Goal: Communication & Community: Answer question/provide support

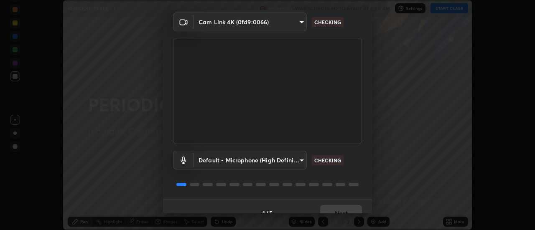
scroll to position [44, 0]
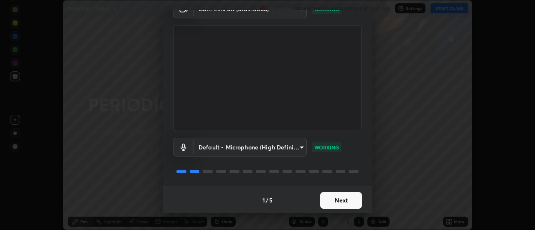
click at [349, 199] on button "Next" at bounding box center [341, 200] width 42 height 17
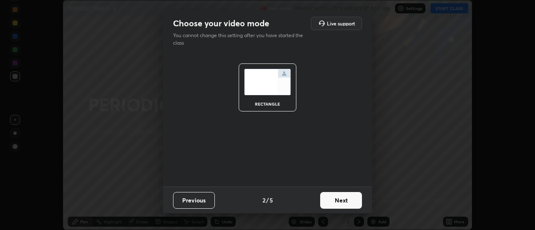
click at [352, 202] on button "Next" at bounding box center [341, 200] width 42 height 17
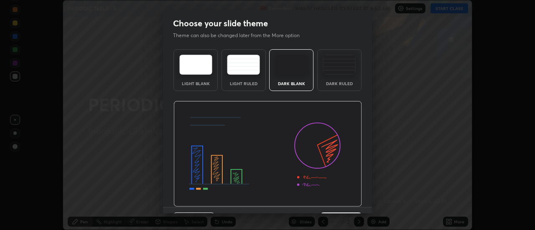
scroll to position [20, 0]
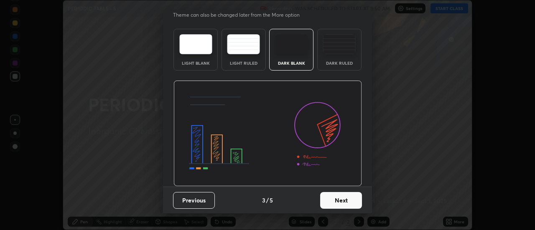
click at [351, 198] on button "Next" at bounding box center [341, 200] width 42 height 17
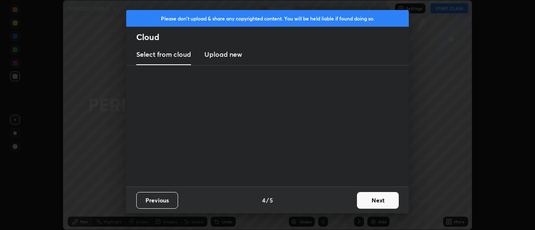
scroll to position [0, 0]
click at [370, 199] on button "Next" at bounding box center [378, 200] width 42 height 17
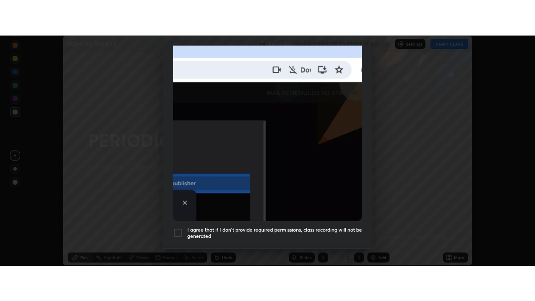
scroll to position [214, 0]
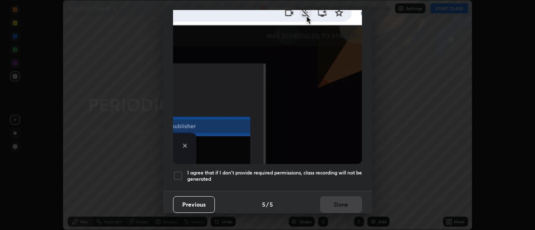
click at [176, 172] on div at bounding box center [178, 176] width 10 height 10
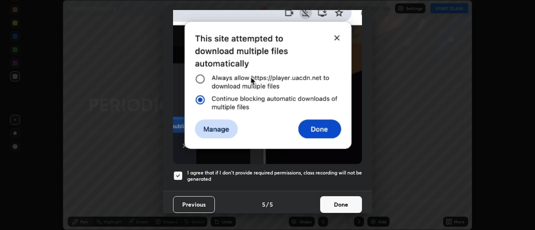
click at [328, 198] on button "Done" at bounding box center [341, 204] width 42 height 17
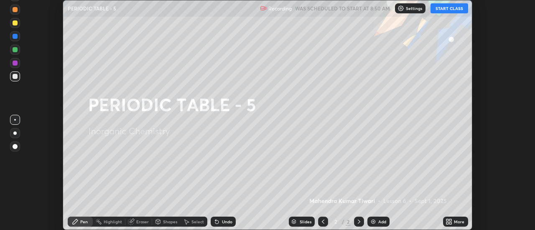
click at [462, 10] on button "START CLASS" at bounding box center [449, 8] width 38 height 10
click at [448, 220] on icon at bounding box center [447, 220] width 2 height 2
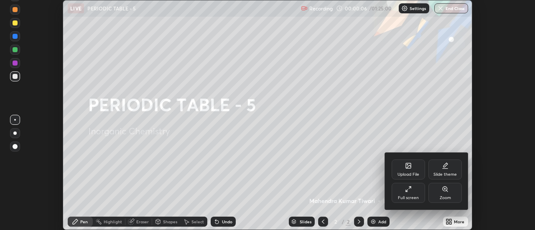
click at [419, 194] on div "Full screen" at bounding box center [408, 193] width 33 height 20
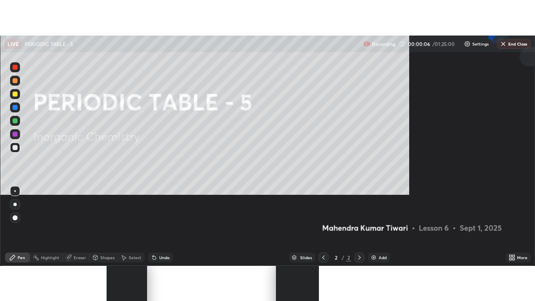
scroll to position [301, 535]
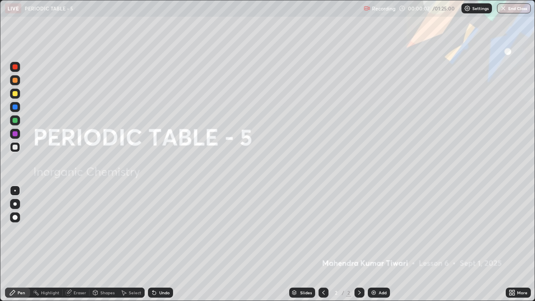
click at [384, 230] on div "Add" at bounding box center [383, 292] width 8 height 4
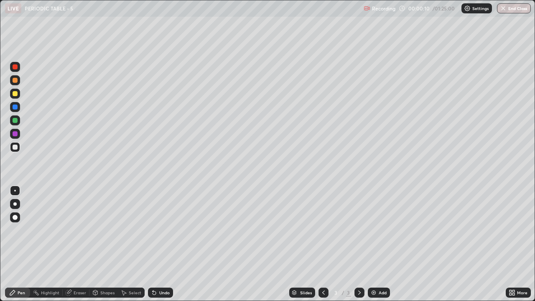
click at [15, 217] on div at bounding box center [15, 217] width 5 height 5
click at [13, 92] on div at bounding box center [15, 93] width 5 height 5
click at [129, 230] on div "Select" at bounding box center [135, 292] width 13 height 4
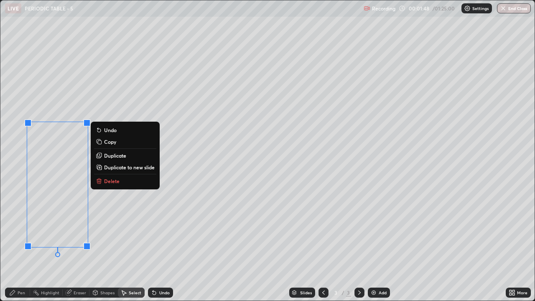
click at [112, 178] on p "Delete" at bounding box center [111, 181] width 15 height 7
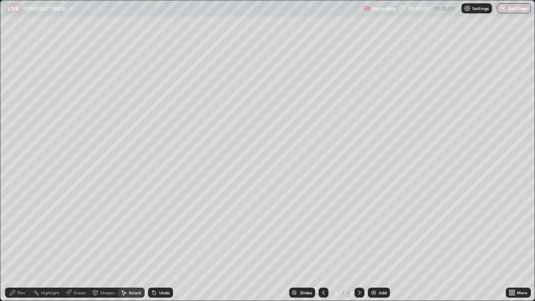
click at [80, 230] on div "Eraser" at bounding box center [80, 292] width 13 height 4
click at [18, 230] on div "Pen" at bounding box center [17, 293] width 25 height 10
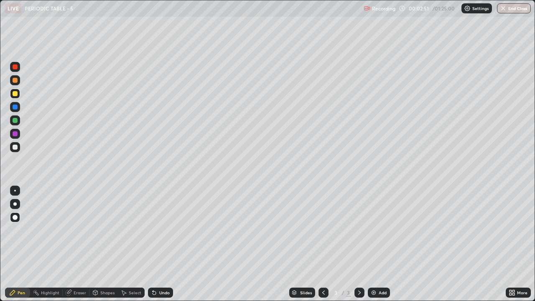
click at [15, 146] on div at bounding box center [15, 147] width 5 height 5
click at [103, 230] on div "Shapes" at bounding box center [107, 292] width 14 height 4
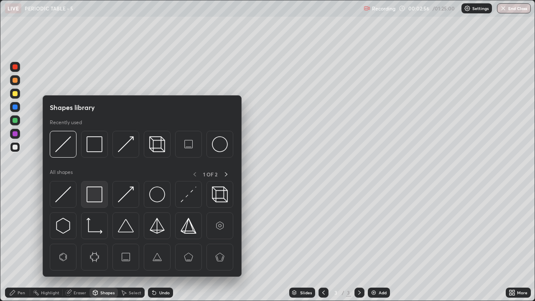
click at [89, 192] on img at bounding box center [95, 194] width 16 height 16
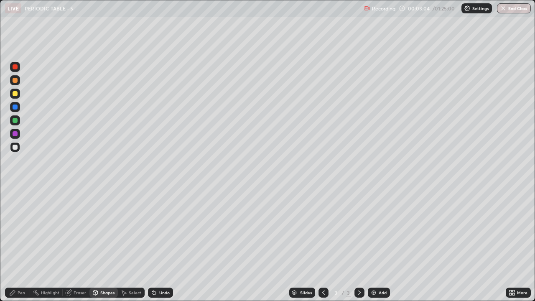
click at [97, 230] on icon at bounding box center [95, 292] width 5 height 5
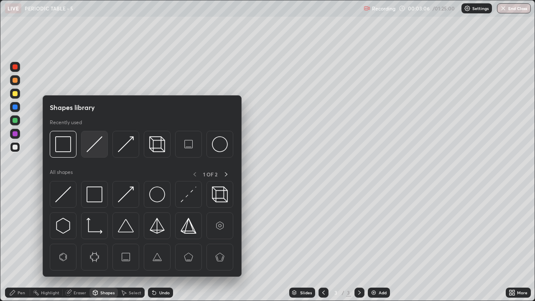
click at [92, 144] on img at bounding box center [95, 144] width 16 height 16
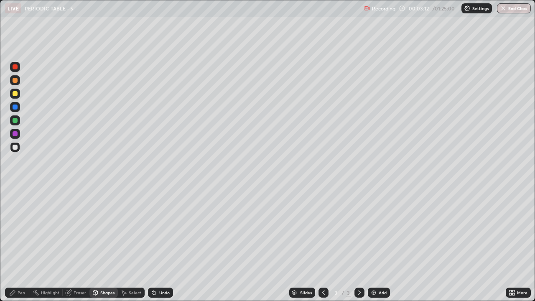
click at [18, 230] on div "Pen" at bounding box center [22, 292] width 8 height 4
click at [384, 230] on div "Add" at bounding box center [383, 292] width 8 height 4
click at [18, 94] on div at bounding box center [15, 94] width 10 height 10
click at [15, 145] on div at bounding box center [15, 147] width 5 height 5
click at [323, 230] on icon at bounding box center [323, 292] width 7 height 7
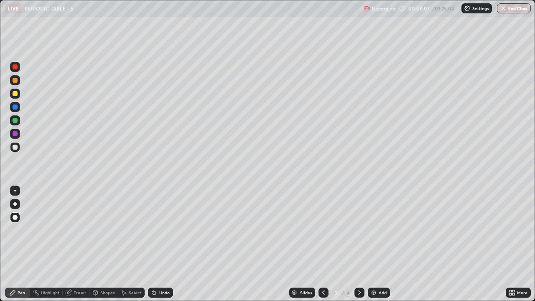
click at [327, 230] on div at bounding box center [323, 293] width 10 height 10
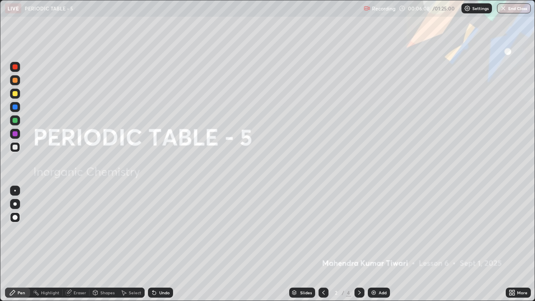
click at [515, 230] on icon at bounding box center [512, 292] width 7 height 7
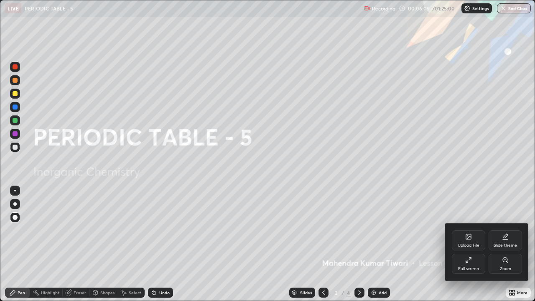
click at [475, 230] on div "Upload File" at bounding box center [468, 240] width 33 height 20
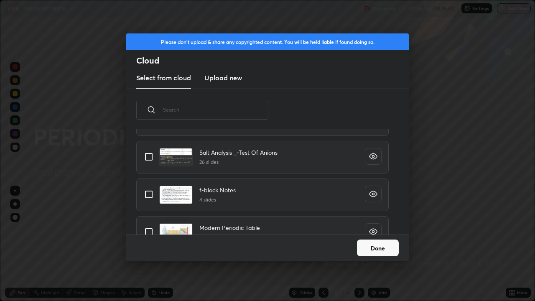
scroll to position [946, 0]
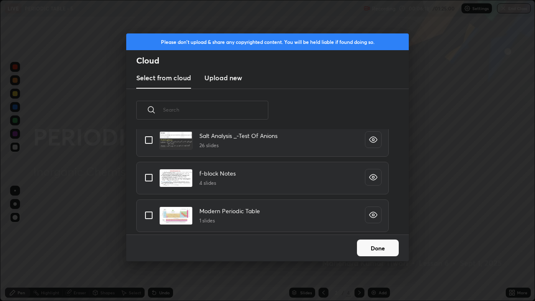
click at [150, 219] on input "grid" at bounding box center [149, 215] width 18 height 18
checkbox input "true"
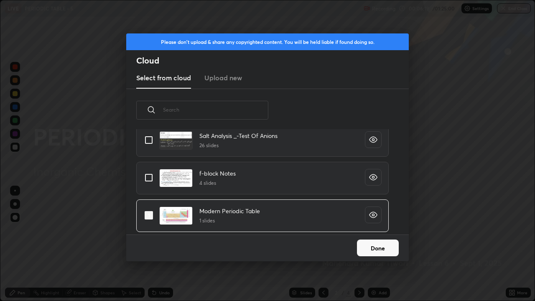
click at [384, 230] on button "Done" at bounding box center [378, 247] width 42 height 17
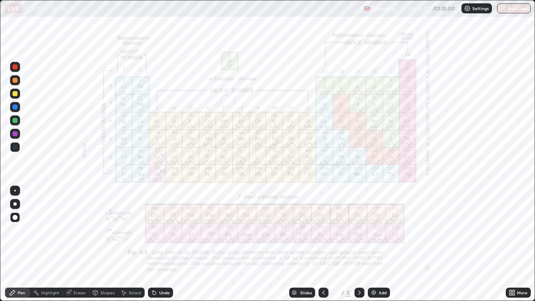
click at [19, 137] on div at bounding box center [15, 134] width 10 height 10
click at [359, 230] on icon at bounding box center [359, 292] width 7 height 7
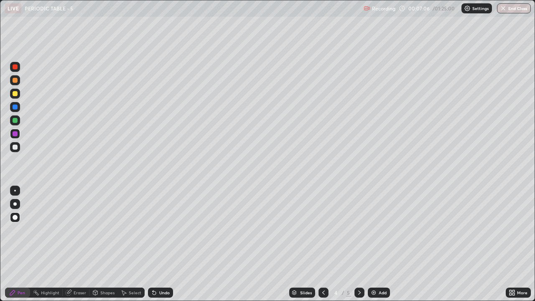
click at [359, 230] on div at bounding box center [359, 293] width 10 height 10
click at [359, 230] on icon at bounding box center [359, 292] width 3 height 4
click at [14, 95] on div at bounding box center [15, 93] width 5 height 5
click at [12, 151] on div at bounding box center [15, 147] width 10 height 10
click at [323, 230] on icon at bounding box center [323, 292] width 7 height 7
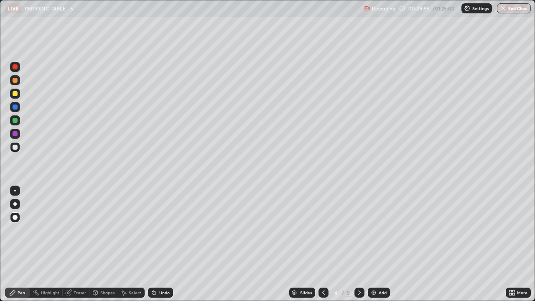
click at [167, 230] on div "Undo" at bounding box center [160, 293] width 25 height 10
click at [359, 230] on icon at bounding box center [359, 292] width 7 height 7
click at [379, 230] on div "Add" at bounding box center [383, 292] width 8 height 4
click at [121, 230] on div "Select" at bounding box center [131, 293] width 27 height 10
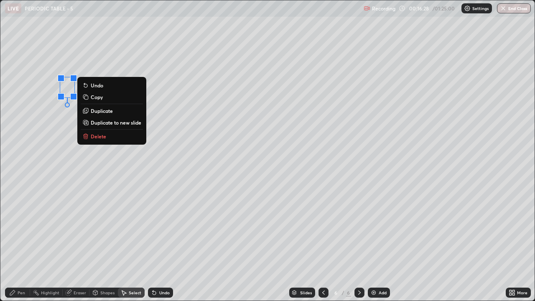
click at [109, 140] on button "Delete" at bounding box center [112, 136] width 62 height 10
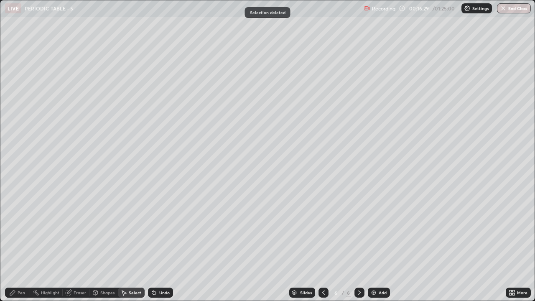
click at [19, 230] on div "Pen" at bounding box center [22, 292] width 8 height 4
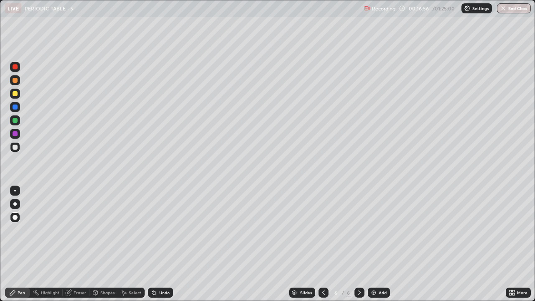
click at [15, 93] on div at bounding box center [15, 93] width 5 height 5
click at [159, 230] on div "Undo" at bounding box center [164, 292] width 10 height 4
click at [153, 230] on icon at bounding box center [154, 292] width 3 height 3
click at [14, 148] on div at bounding box center [15, 147] width 5 height 5
click at [302, 230] on div "Slides" at bounding box center [306, 292] width 12 height 4
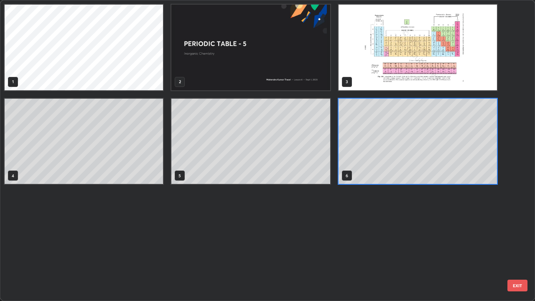
scroll to position [298, 530]
click at [389, 74] on img "grid" at bounding box center [417, 48] width 158 height 86
click at [385, 76] on img "grid" at bounding box center [417, 48] width 158 height 86
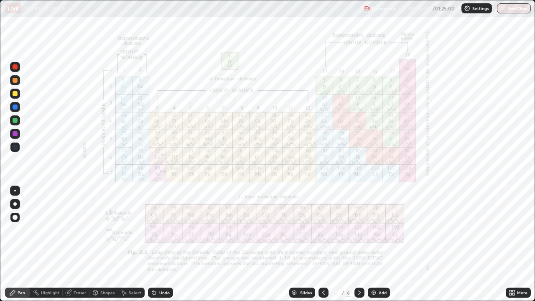
click at [359, 230] on icon at bounding box center [359, 292] width 7 height 7
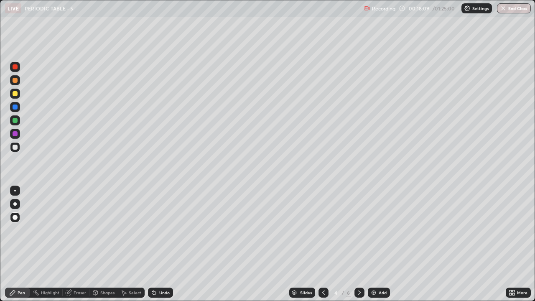
click at [359, 230] on icon at bounding box center [359, 292] width 7 height 7
click at [128, 230] on div "Select" at bounding box center [131, 293] width 27 height 10
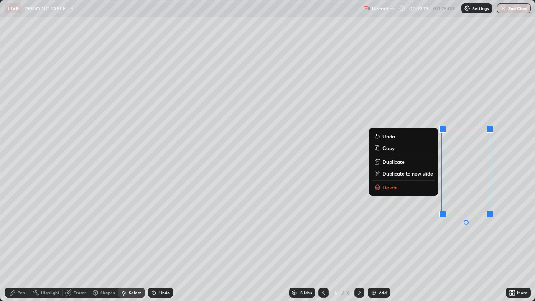
click at [422, 189] on button "Delete" at bounding box center [403, 187] width 62 height 10
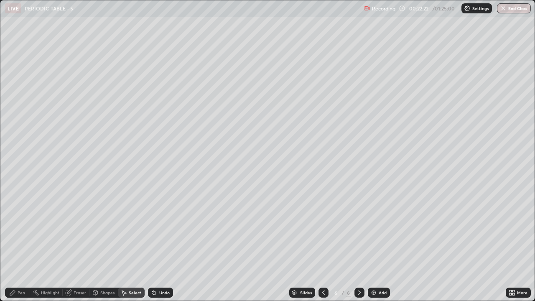
click at [25, 230] on div "Pen" at bounding box center [17, 293] width 25 height 10
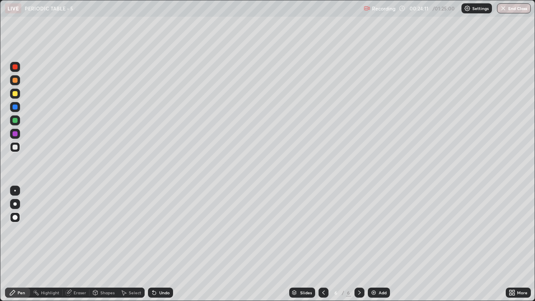
click at [375, 230] on img at bounding box center [373, 292] width 7 height 7
click at [15, 93] on div at bounding box center [15, 93] width 5 height 5
click at [132, 230] on div "Select" at bounding box center [135, 292] width 13 height 4
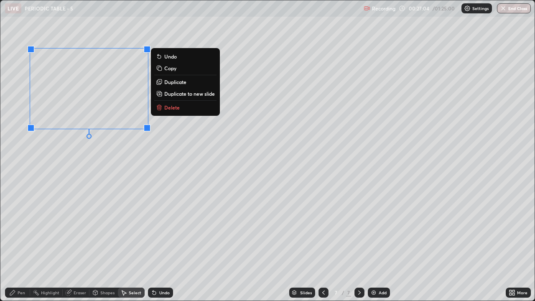
click at [181, 109] on button "Delete" at bounding box center [185, 107] width 62 height 10
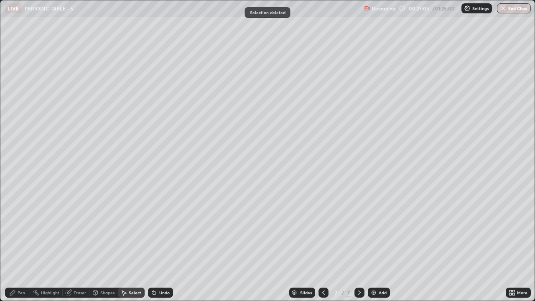
click at [21, 230] on div "Pen" at bounding box center [22, 292] width 8 height 4
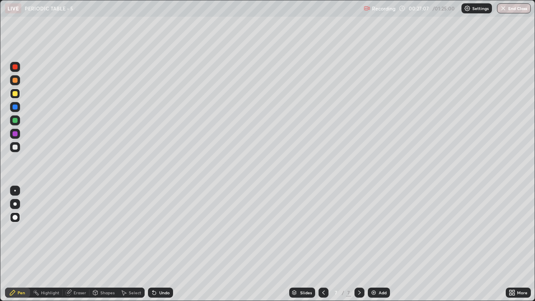
click at [16, 148] on div at bounding box center [15, 147] width 5 height 5
click at [380, 230] on div "Add" at bounding box center [383, 292] width 8 height 4
click at [10, 117] on div at bounding box center [15, 120] width 10 height 10
click at [16, 148] on div at bounding box center [15, 147] width 5 height 5
click at [323, 230] on icon at bounding box center [323, 292] width 7 height 7
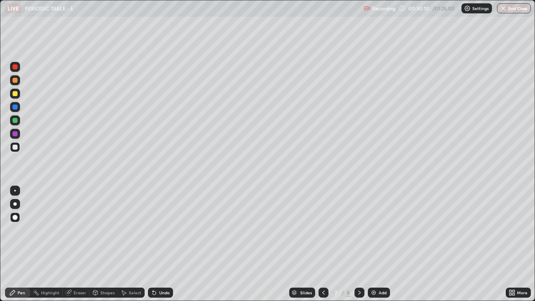
click at [321, 230] on icon at bounding box center [323, 292] width 7 height 7
click at [323, 230] on div at bounding box center [323, 293] width 10 height 10
click at [324, 230] on div at bounding box center [323, 293] width 10 height 10
click at [323, 230] on icon at bounding box center [323, 292] width 7 height 7
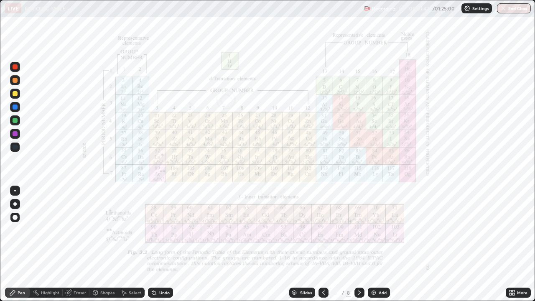
click at [361, 230] on icon at bounding box center [359, 292] width 7 height 7
click at [356, 230] on div at bounding box center [359, 292] width 10 height 17
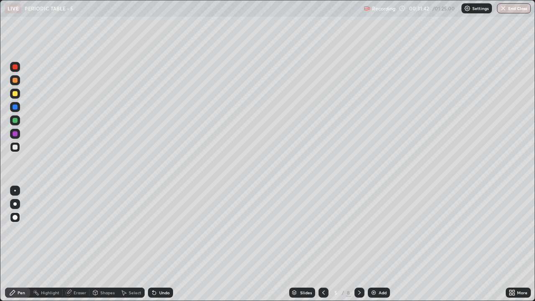
click at [354, 230] on div at bounding box center [359, 293] width 10 height 10
click at [359, 230] on icon at bounding box center [359, 292] width 7 height 7
click at [77, 230] on div "Eraser" at bounding box center [80, 292] width 13 height 4
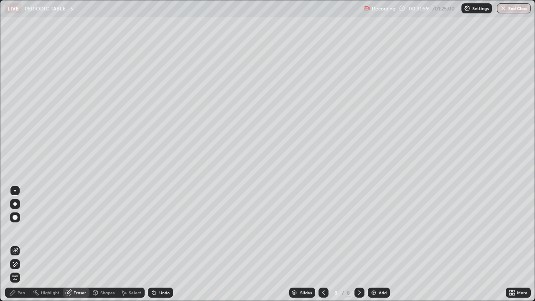
click at [14, 230] on span "Erase all" at bounding box center [14, 277] width 9 height 5
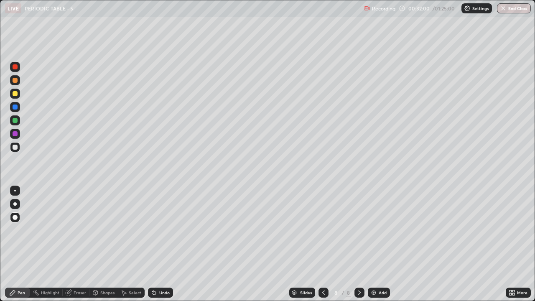
click at [14, 94] on div at bounding box center [15, 93] width 5 height 5
click at [153, 230] on icon at bounding box center [153, 290] width 1 height 1
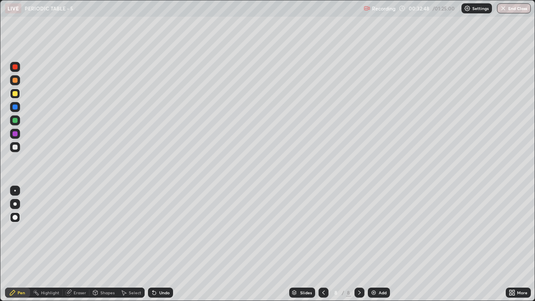
click at [17, 146] on div at bounding box center [15, 147] width 5 height 5
click at [13, 134] on div at bounding box center [15, 133] width 5 height 5
click at [13, 116] on div at bounding box center [15, 120] width 10 height 10
click at [157, 230] on div "Undo" at bounding box center [160, 293] width 25 height 10
click at [158, 230] on div "Undo" at bounding box center [160, 293] width 25 height 10
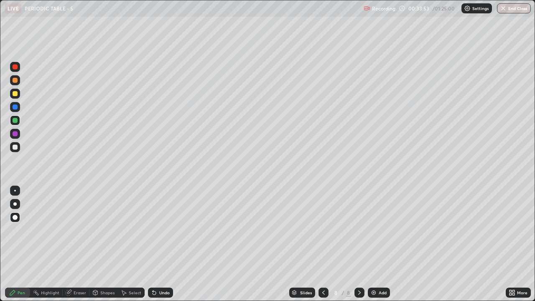
click at [160, 230] on div "Undo" at bounding box center [164, 292] width 10 height 4
click at [159, 230] on div "Undo" at bounding box center [164, 292] width 10 height 4
click at [323, 230] on icon at bounding box center [323, 292] width 7 height 7
click at [362, 230] on div at bounding box center [359, 293] width 10 height 10
click at [134, 230] on div "Select" at bounding box center [135, 292] width 13 height 4
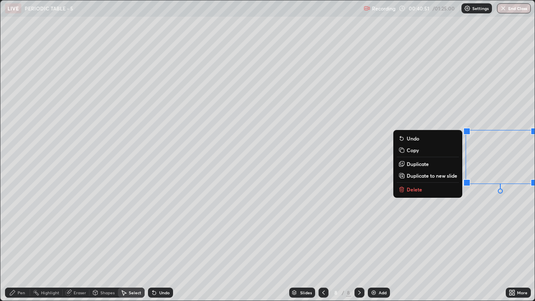
click at [432, 192] on button "Delete" at bounding box center [428, 189] width 62 height 10
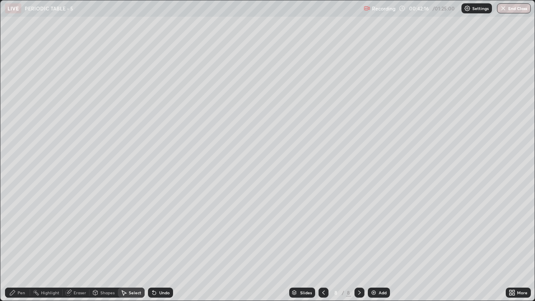
click at [397, 230] on div "Slides 8 / 8 Add" at bounding box center [339, 292] width 333 height 17
click at [393, 230] on div "Slides 8 / 8 Add" at bounding box center [339, 292] width 333 height 17
click at [382, 230] on div "Add" at bounding box center [383, 292] width 8 height 4
click at [21, 230] on div "Pen" at bounding box center [22, 292] width 8 height 4
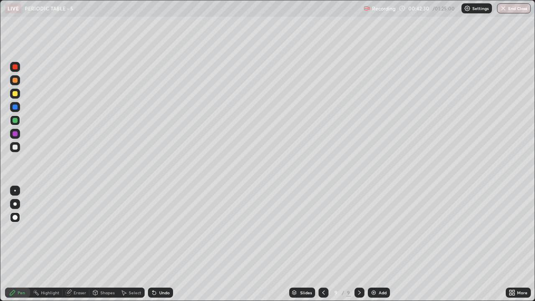
click at [16, 97] on div at bounding box center [15, 94] width 10 height 10
click at [129, 230] on div "Select" at bounding box center [135, 292] width 13 height 4
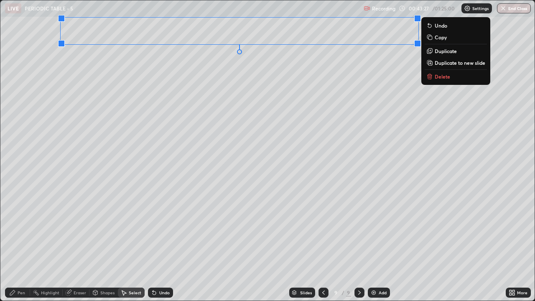
click at [339, 75] on div "0 ° Undo Copy Duplicate Duplicate to new slide Delete" at bounding box center [267, 150] width 534 height 300
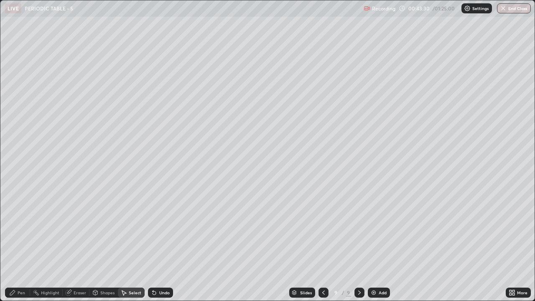
click at [97, 230] on icon at bounding box center [95, 292] width 5 height 5
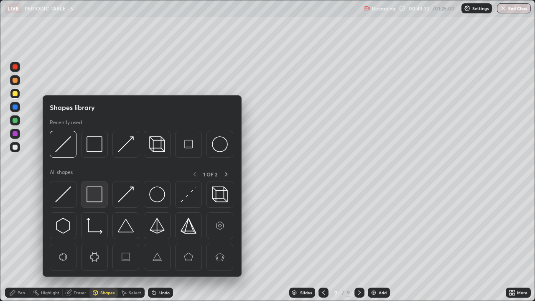
click at [92, 191] on img at bounding box center [95, 194] width 16 height 16
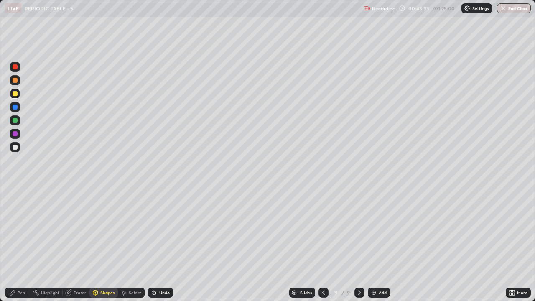
click at [13, 149] on div at bounding box center [15, 147] width 10 height 10
click at [102, 230] on div "Shapes" at bounding box center [107, 292] width 14 height 4
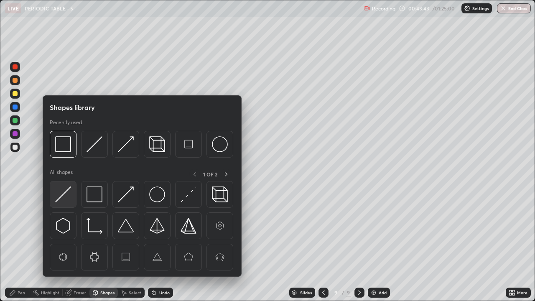
click at [64, 193] on img at bounding box center [63, 194] width 16 height 16
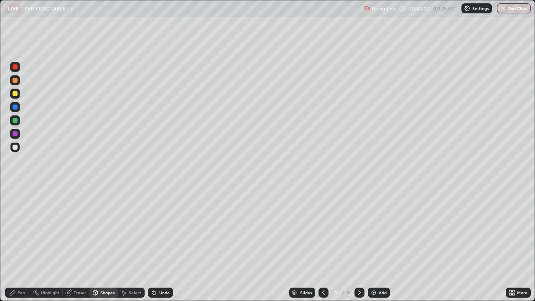
click at [18, 230] on div "Pen" at bounding box center [22, 292] width 8 height 4
click at [15, 93] on div at bounding box center [15, 93] width 5 height 5
click at [15, 203] on div at bounding box center [14, 203] width 3 height 3
click at [19, 82] on div at bounding box center [15, 80] width 10 height 10
click at [14, 216] on div at bounding box center [15, 217] width 5 height 5
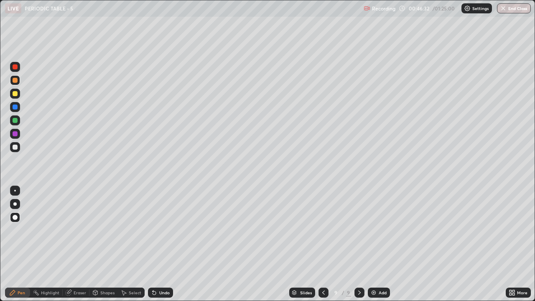
click at [379, 230] on div "Add" at bounding box center [383, 292] width 8 height 4
click at [321, 230] on div at bounding box center [323, 293] width 10 height 10
click at [322, 230] on icon at bounding box center [323, 292] width 7 height 7
click at [319, 230] on div at bounding box center [323, 293] width 10 height 10
click at [322, 230] on icon at bounding box center [323, 292] width 7 height 7
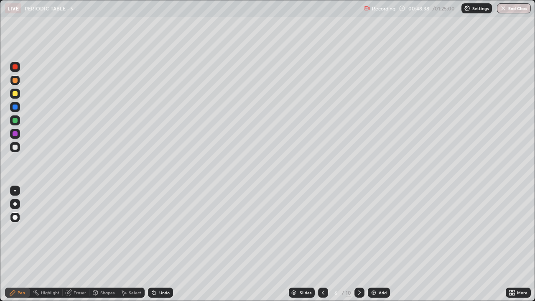
click at [322, 230] on icon at bounding box center [323, 292] width 7 height 7
click at [326, 230] on div at bounding box center [323, 293] width 10 height 10
click at [362, 230] on icon at bounding box center [359, 292] width 7 height 7
click at [363, 230] on div at bounding box center [359, 293] width 10 height 10
click at [361, 230] on icon at bounding box center [359, 292] width 7 height 7
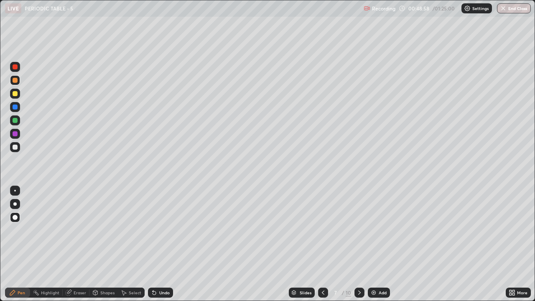
click at [368, 230] on div "Add" at bounding box center [379, 293] width 22 height 10
click at [369, 230] on div "Add" at bounding box center [379, 293] width 22 height 10
click at [323, 230] on icon at bounding box center [323, 292] width 7 height 7
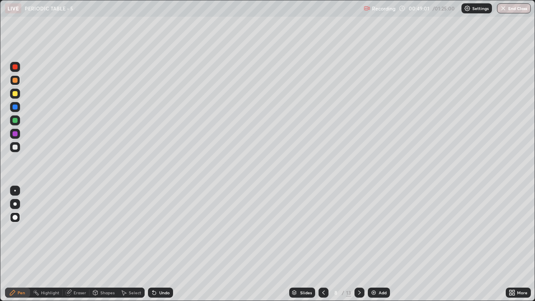
click at [323, 230] on icon at bounding box center [323, 292] width 3 height 4
click at [359, 230] on icon at bounding box center [359, 292] width 7 height 7
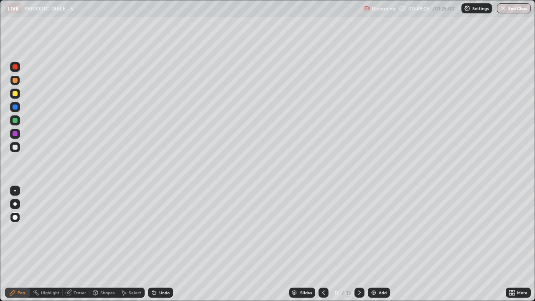
click at [359, 230] on icon at bounding box center [359, 292] width 7 height 7
click at [15, 203] on div at bounding box center [14, 203] width 3 height 3
click at [359, 230] on icon at bounding box center [359, 292] width 3 height 4
click at [326, 230] on div at bounding box center [323, 293] width 10 height 10
click at [79, 230] on div "Eraser" at bounding box center [80, 292] width 13 height 4
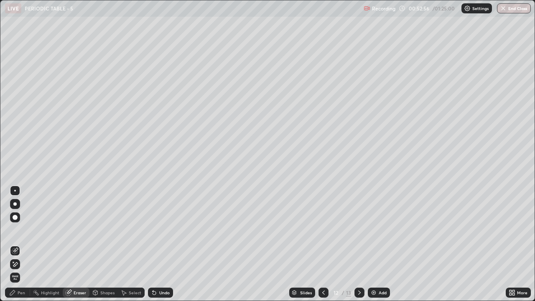
click at [19, 230] on div "Pen" at bounding box center [22, 292] width 8 height 4
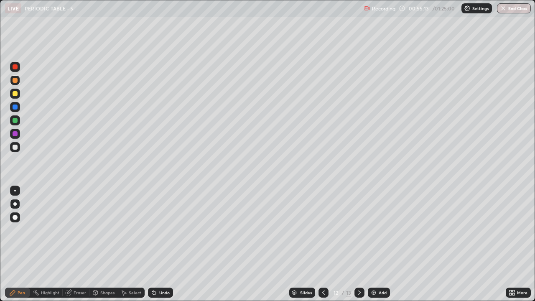
click at [358, 230] on div at bounding box center [359, 293] width 10 height 10
click at [323, 230] on icon at bounding box center [323, 292] width 7 height 7
click at [325, 230] on div at bounding box center [323, 292] width 10 height 17
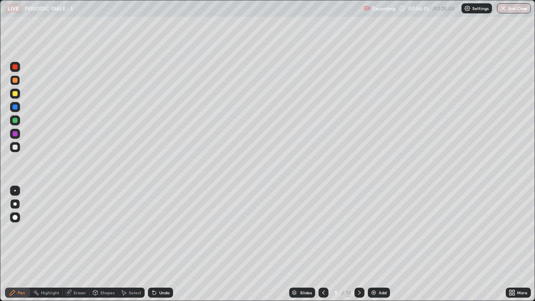
click at [324, 230] on div at bounding box center [323, 292] width 10 height 17
click at [323, 230] on icon at bounding box center [323, 292] width 7 height 7
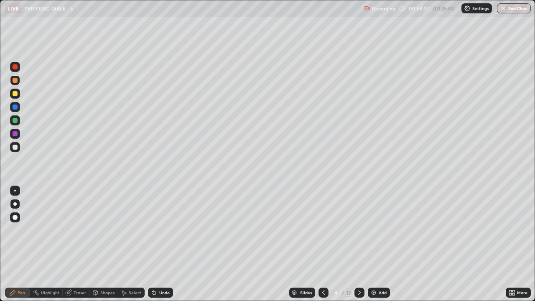
click at [324, 230] on icon at bounding box center [323, 292] width 7 height 7
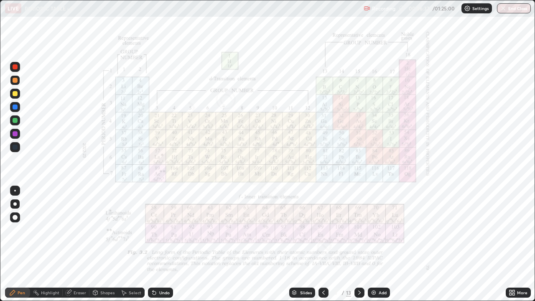
click at [323, 230] on icon at bounding box center [323, 292] width 7 height 7
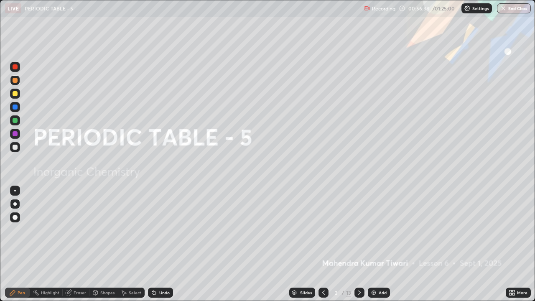
click at [360, 230] on div at bounding box center [359, 293] width 10 height 10
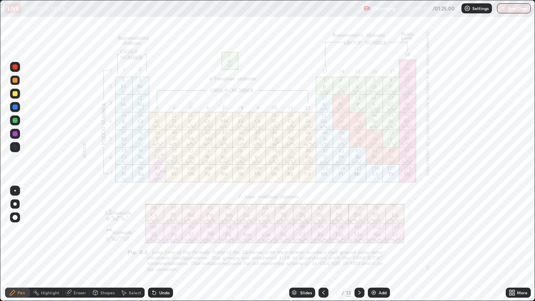
click at [359, 230] on icon at bounding box center [359, 292] width 7 height 7
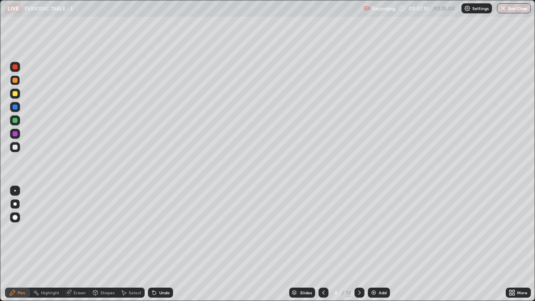
click at [359, 230] on icon at bounding box center [359, 292] width 3 height 4
click at [359, 230] on icon at bounding box center [359, 292] width 7 height 7
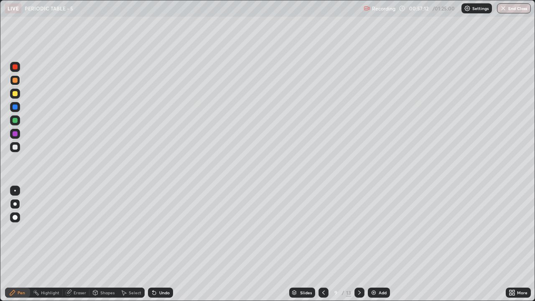
click at [363, 230] on div at bounding box center [359, 293] width 10 height 10
click at [363, 230] on div at bounding box center [359, 292] width 10 height 17
click at [10, 146] on div at bounding box center [15, 147] width 10 height 10
click at [16, 80] on div at bounding box center [15, 80] width 5 height 5
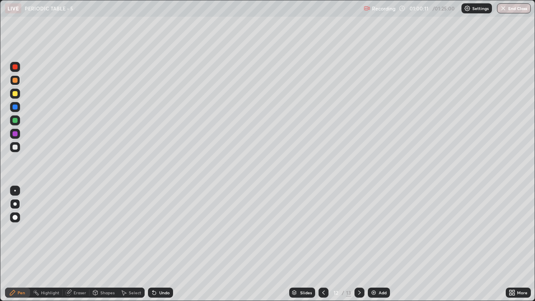
click at [354, 230] on div at bounding box center [359, 292] width 10 height 17
click at [355, 230] on div at bounding box center [359, 292] width 10 height 17
click at [323, 230] on icon at bounding box center [323, 292] width 7 height 7
click at [357, 230] on icon at bounding box center [359, 292] width 7 height 7
click at [82, 230] on div "Eraser" at bounding box center [80, 292] width 13 height 4
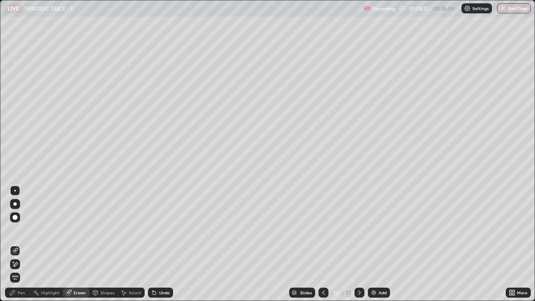
click at [16, 230] on span "Erase all" at bounding box center [14, 277] width 9 height 5
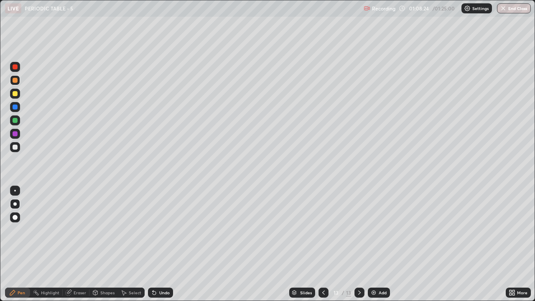
click at [16, 94] on div at bounding box center [15, 93] width 5 height 5
click at [15, 218] on div at bounding box center [15, 217] width 5 height 5
click at [15, 147] on div at bounding box center [15, 147] width 5 height 5
click at [130, 230] on div "Select" at bounding box center [135, 292] width 13 height 4
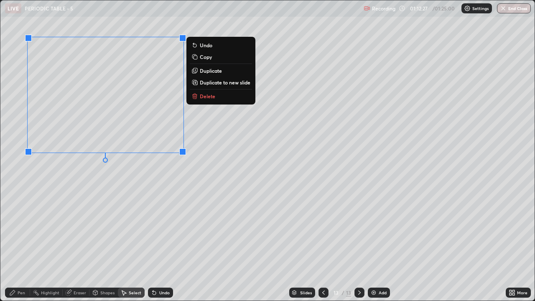
click at [200, 92] on button "Delete" at bounding box center [221, 96] width 62 height 10
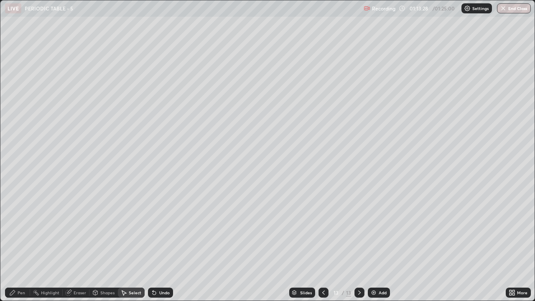
click at [18, 230] on div "Pen" at bounding box center [22, 292] width 8 height 4
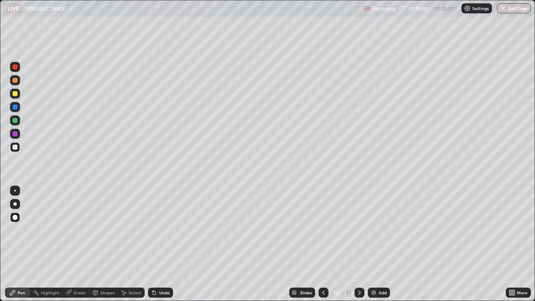
click at [14, 92] on div at bounding box center [15, 93] width 5 height 5
click at [512, 9] on button "End Class" at bounding box center [514, 8] width 34 height 10
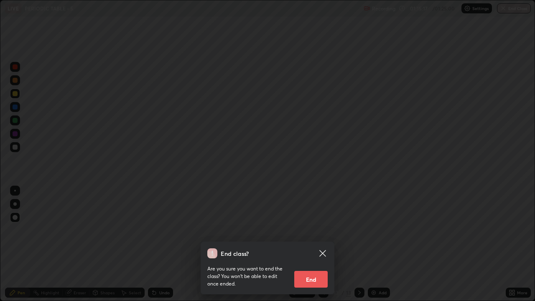
click at [317, 230] on button "End" at bounding box center [310, 279] width 33 height 17
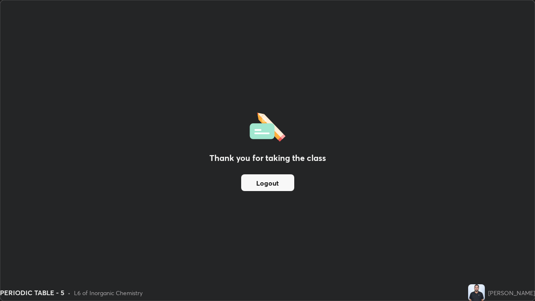
click at [267, 188] on button "Logout" at bounding box center [267, 182] width 53 height 17
